Goal: Information Seeking & Learning: Learn about a topic

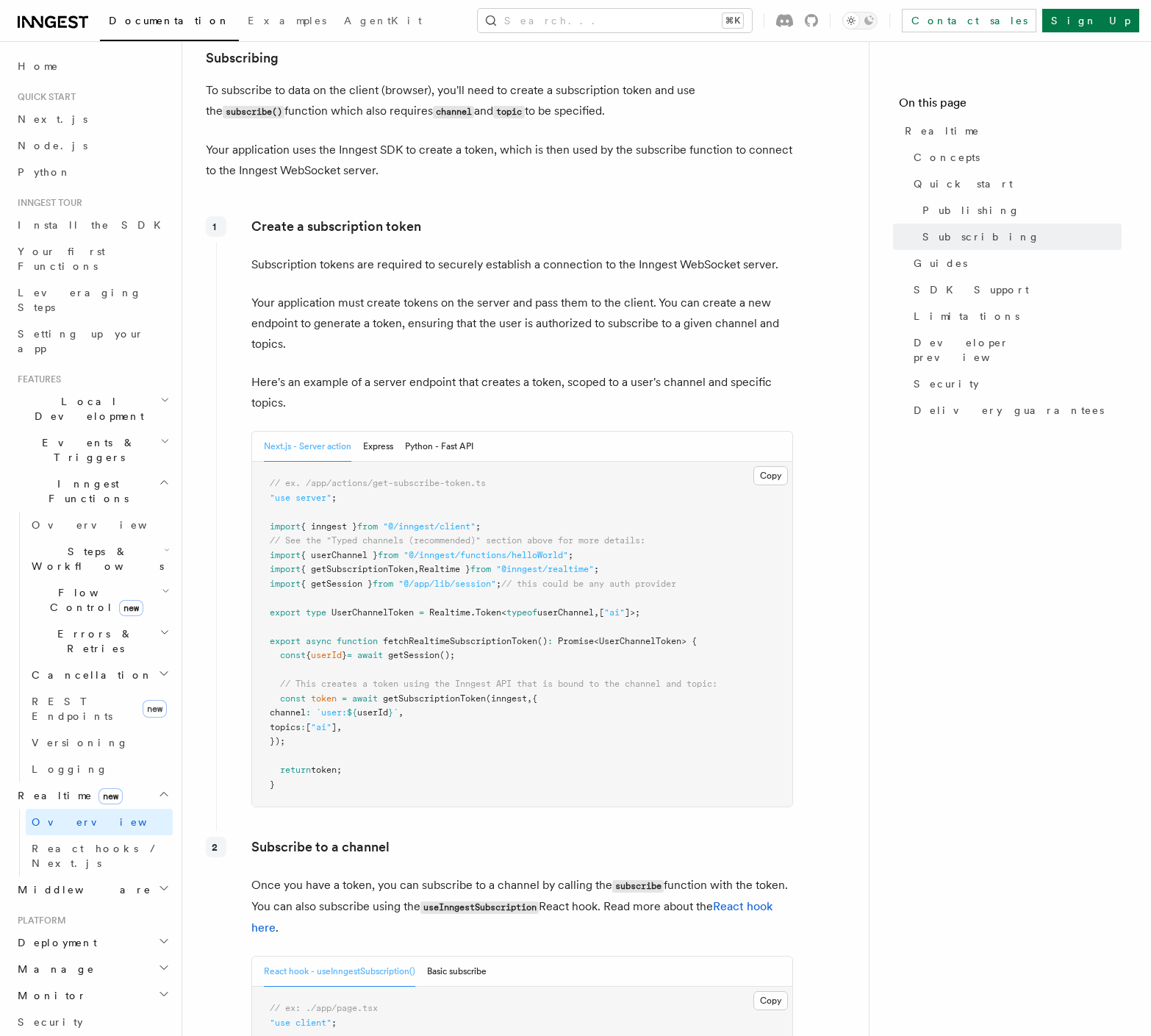
scroll to position [1756, 0]
click at [383, 449] on button "Express" at bounding box center [378, 447] width 30 height 30
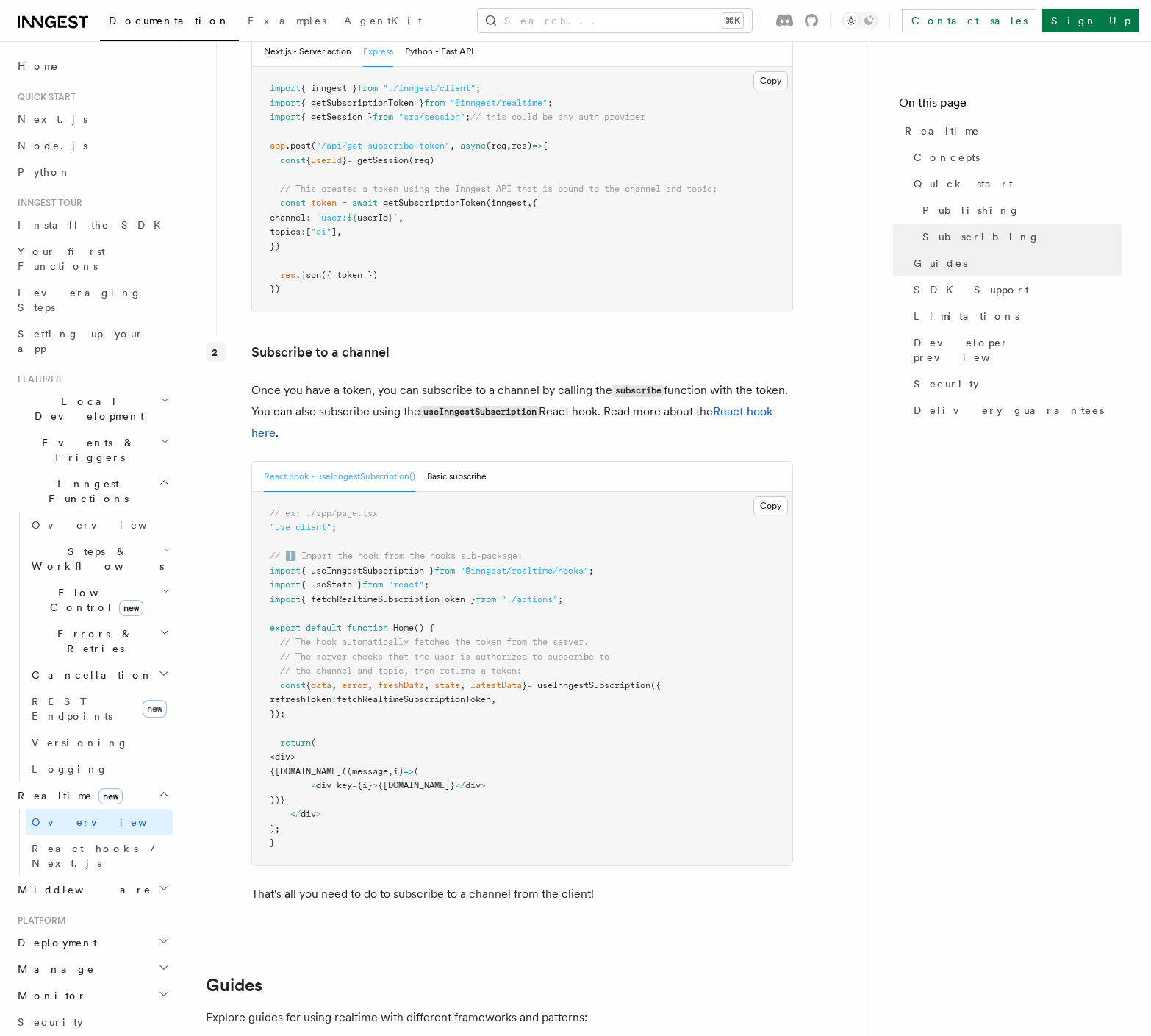
scroll to position [2146, 0]
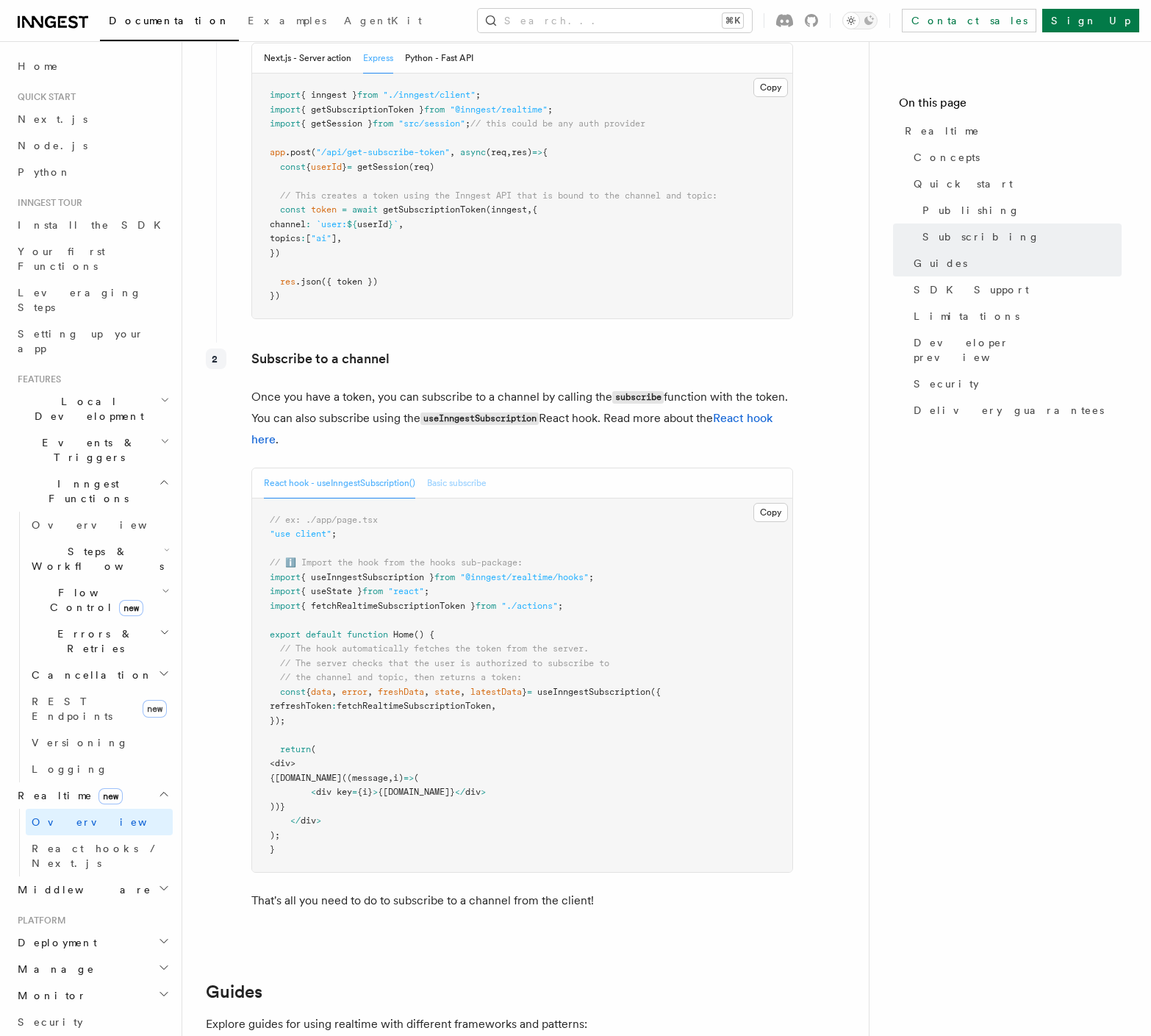
click at [471, 487] on button "Basic subscribe" at bounding box center [456, 483] width 60 height 30
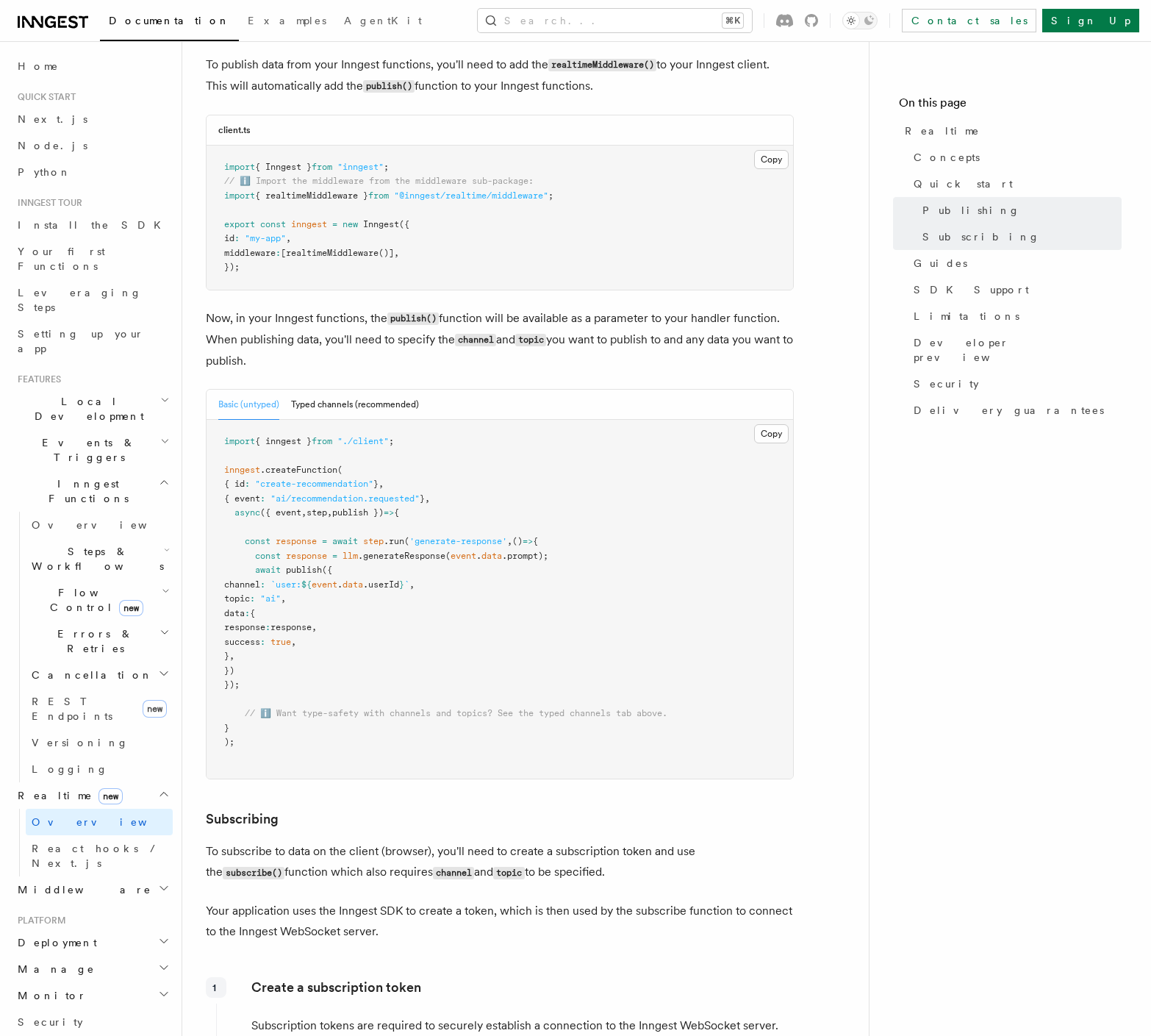
scroll to position [804, 0]
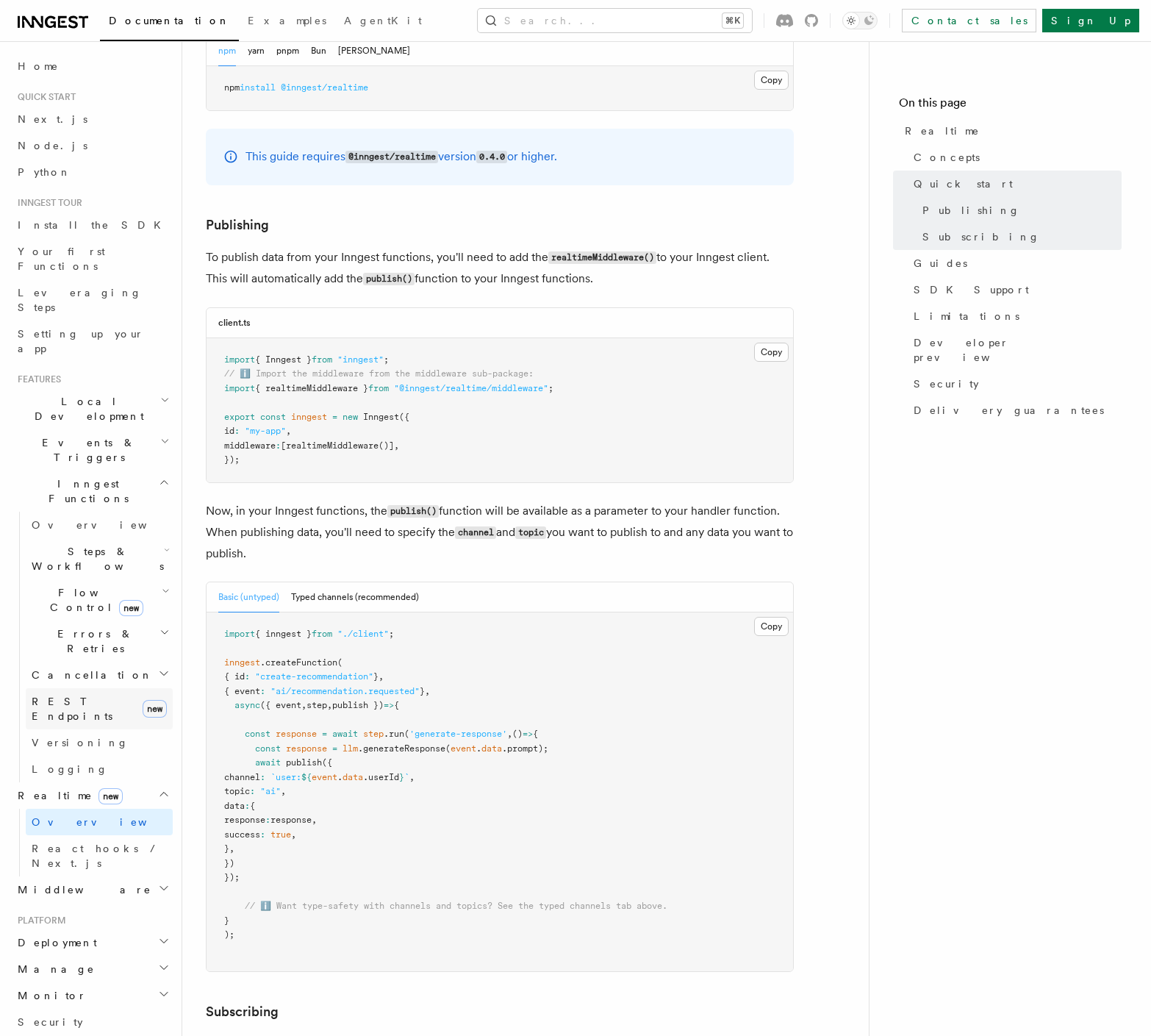
click at [99, 696] on span "REST Endpoints" at bounding box center [72, 708] width 81 height 27
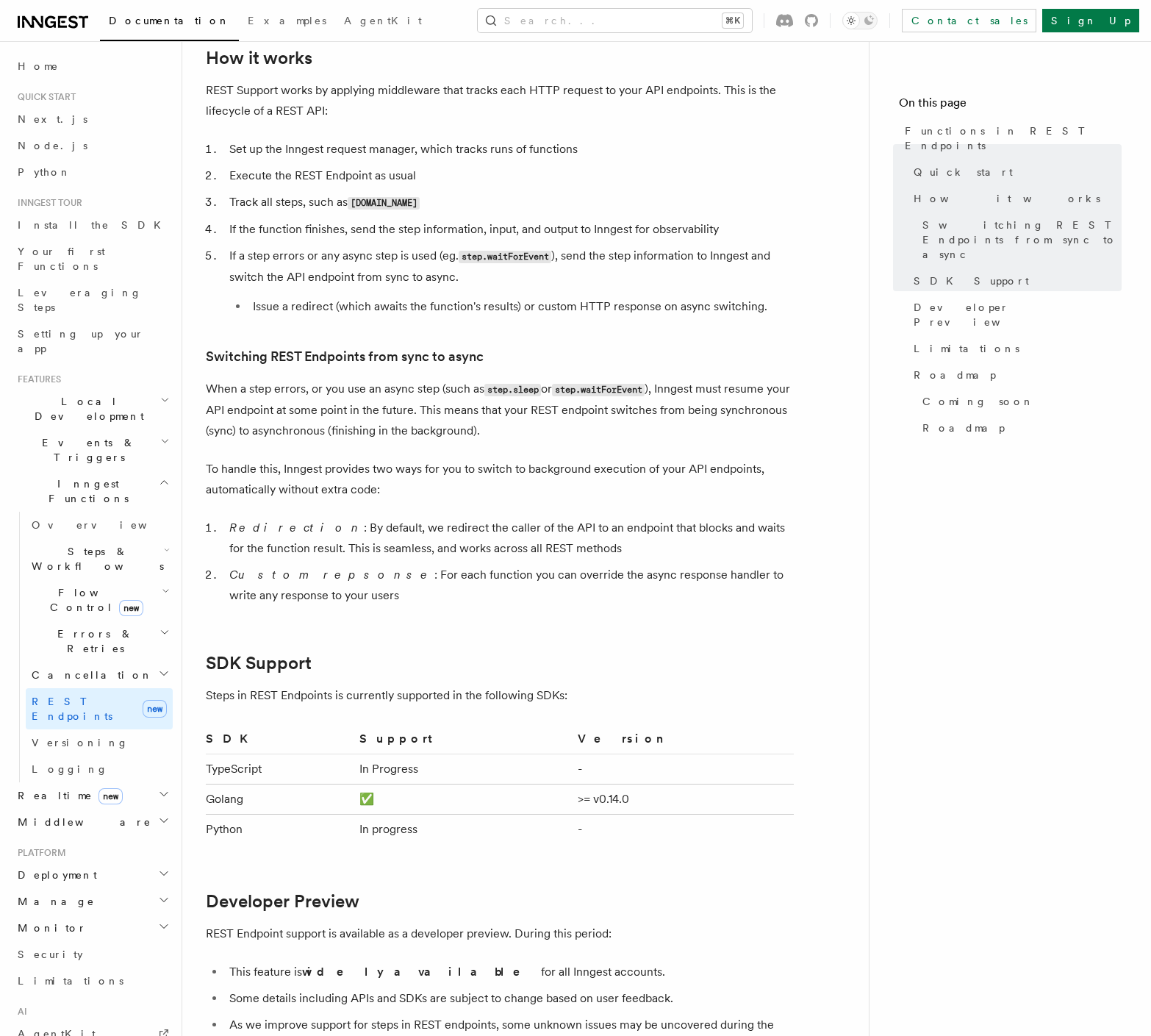
scroll to position [1906, 0]
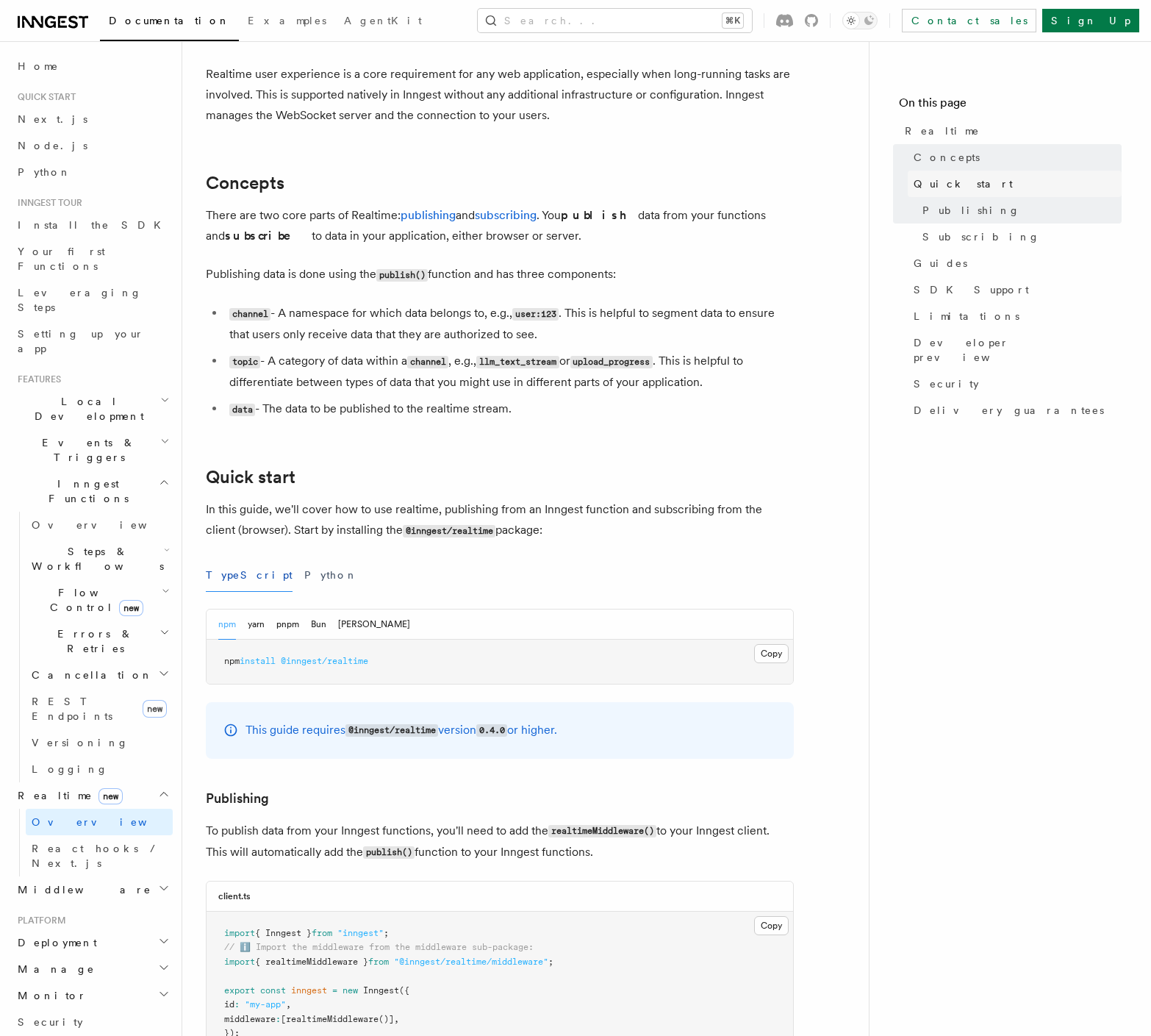
scroll to position [212, 0]
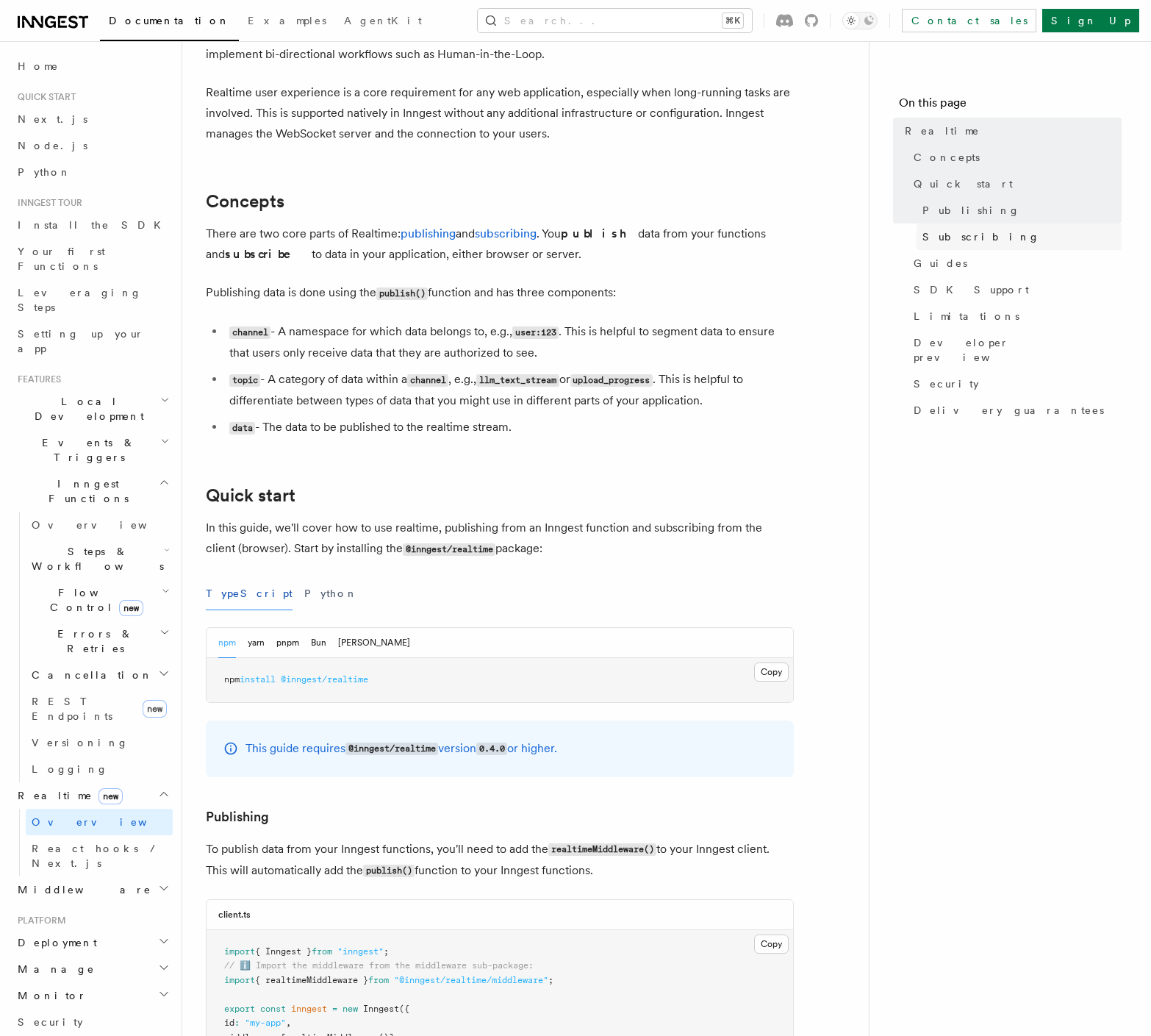
click at [970, 245] on link "Subscribing" at bounding box center [1019, 236] width 206 height 27
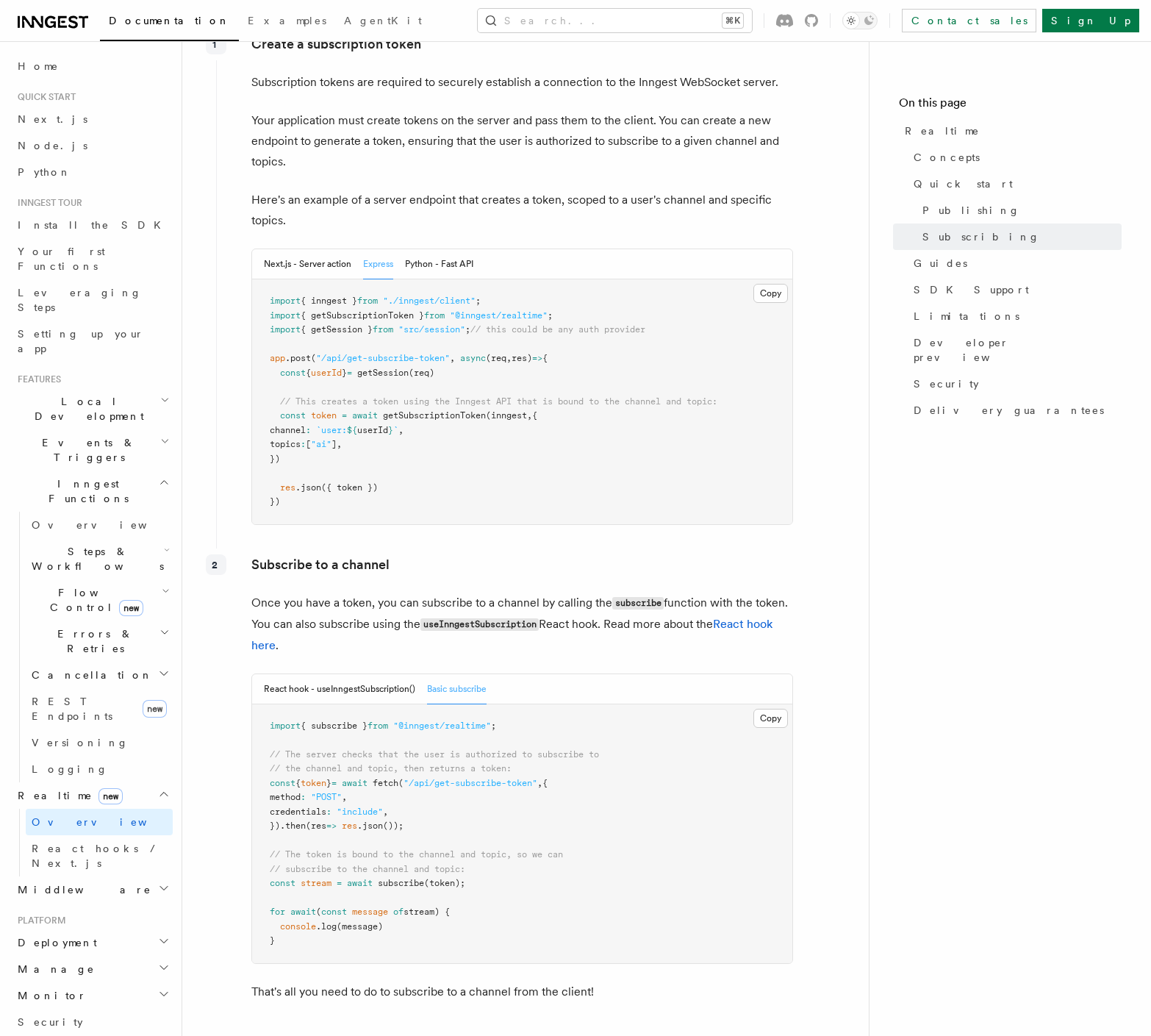
scroll to position [2028, 0]
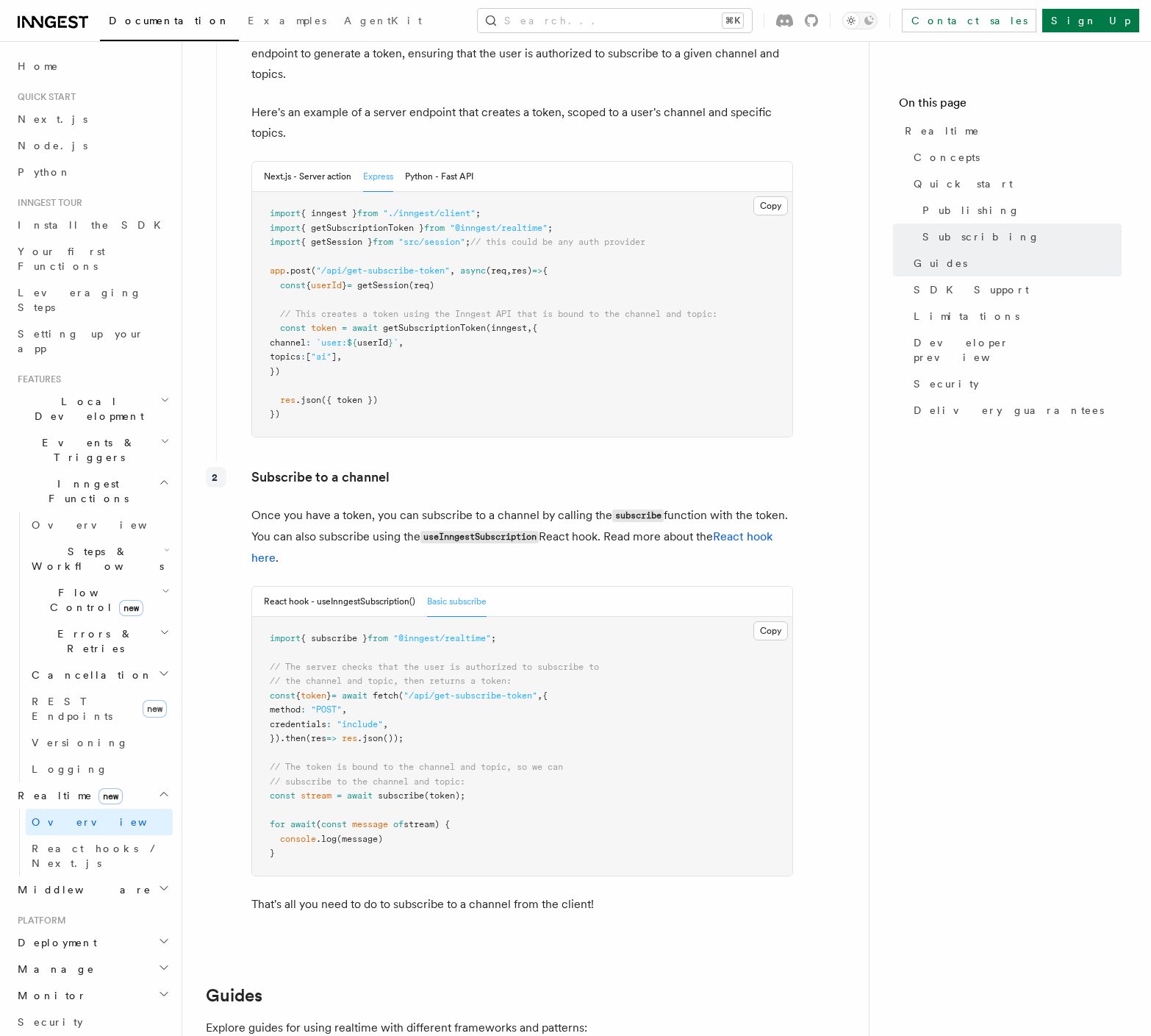
click at [1013, 85] on nav "On this page Realtime Concepts Quick start Publishing Subscribing Guides SDK Su…" at bounding box center [1009, 538] width 282 height 995
